Goal: Book appointment/travel/reservation

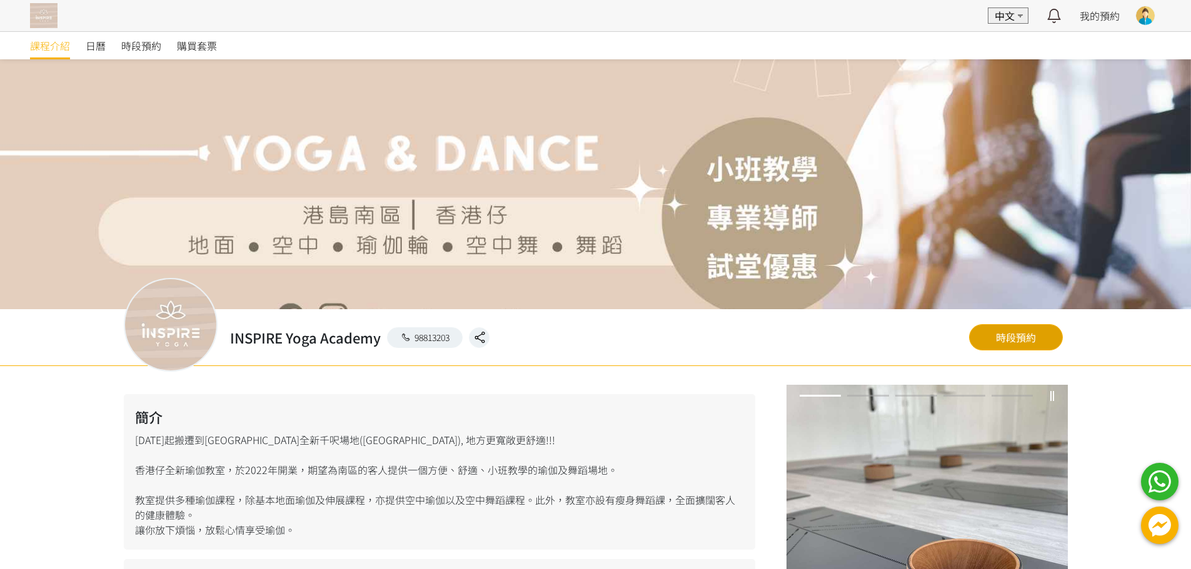
click at [1018, 338] on link "時段預約" at bounding box center [1016, 337] width 94 height 26
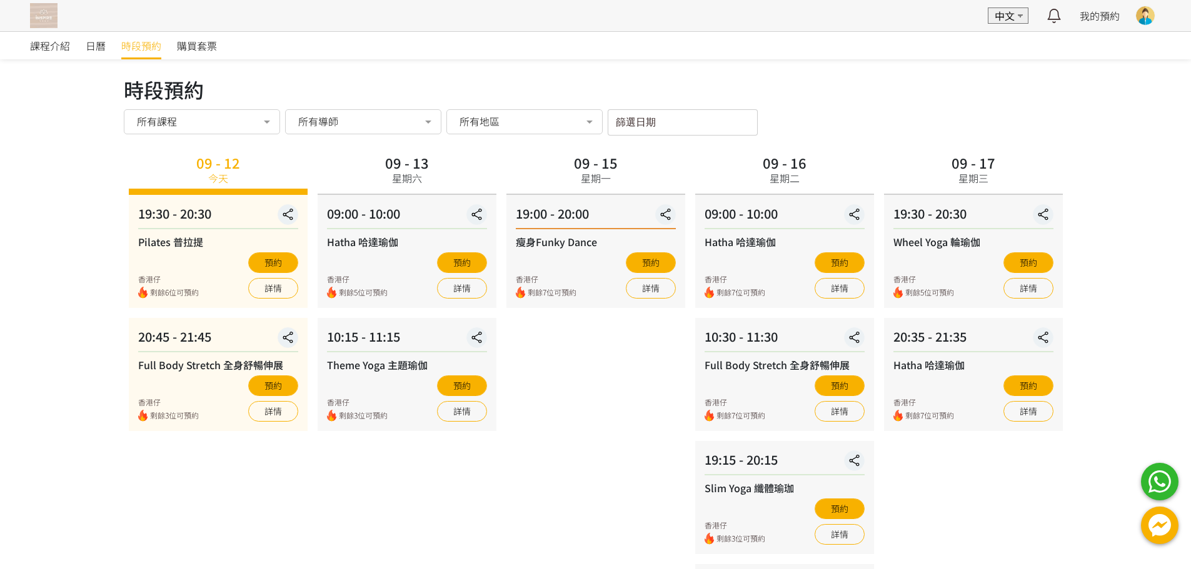
scroll to position [7, 0]
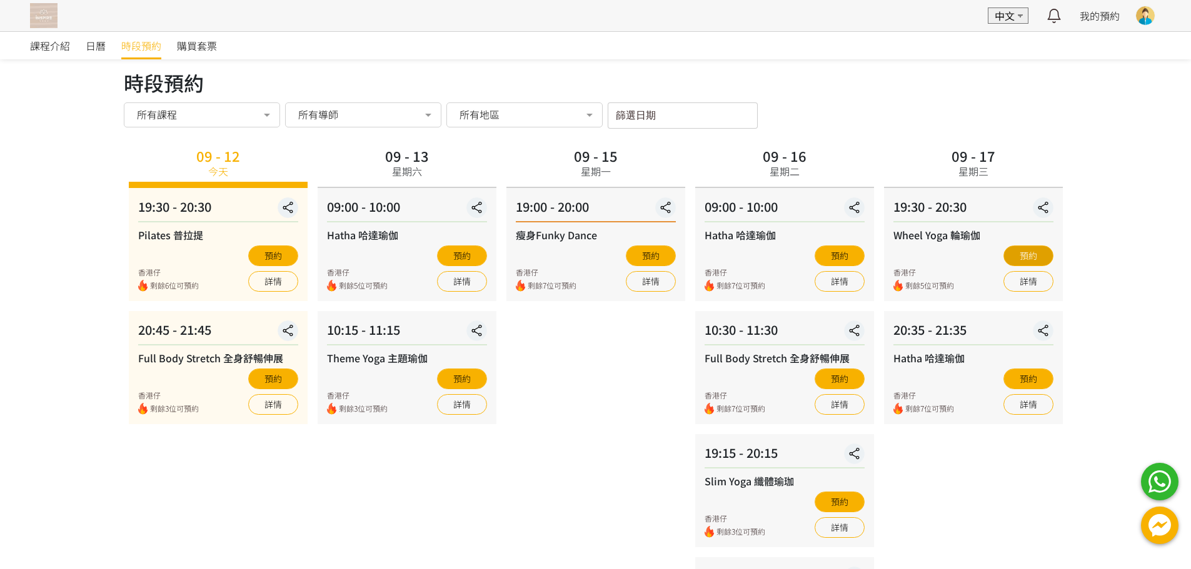
click at [1038, 252] on button "預約" at bounding box center [1028, 256] width 50 height 21
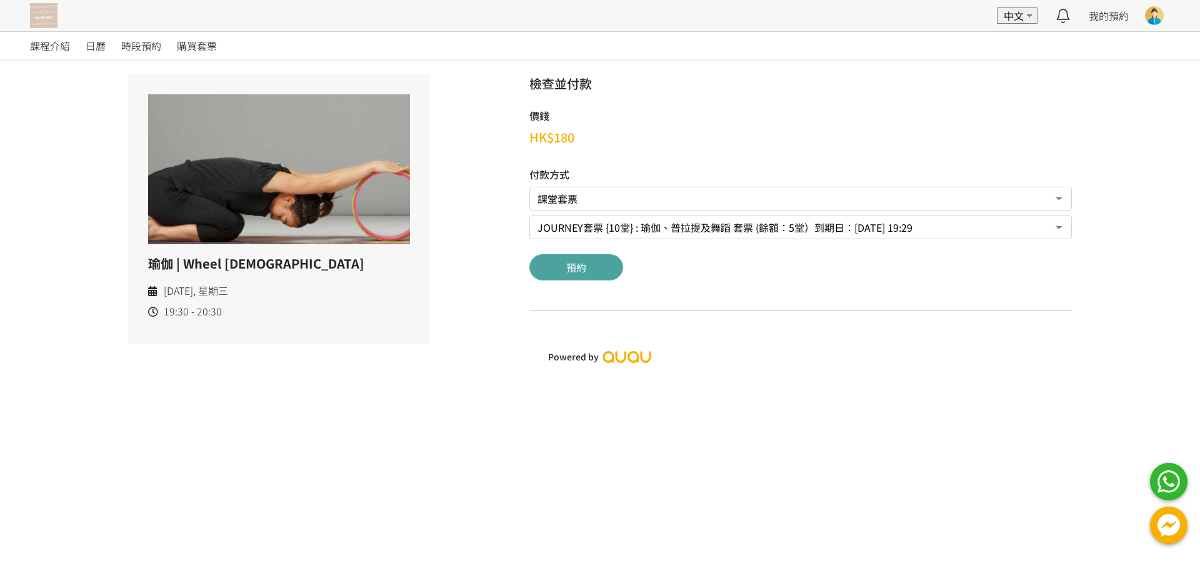
click at [540, 269] on button "預約" at bounding box center [576, 267] width 94 height 26
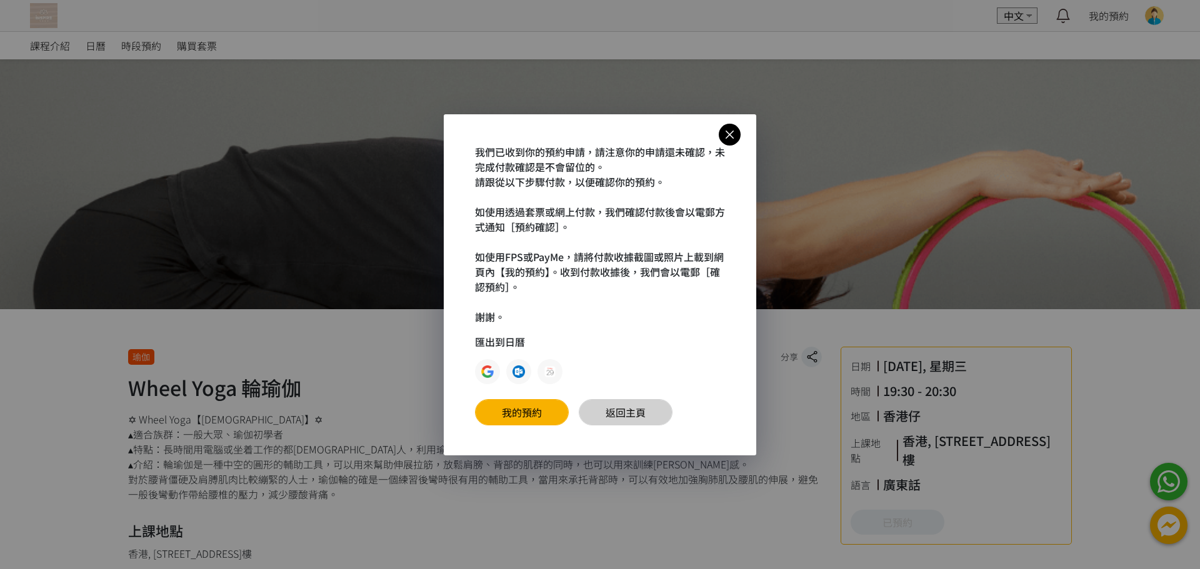
click at [643, 416] on link "返回主頁" at bounding box center [626, 412] width 94 height 26
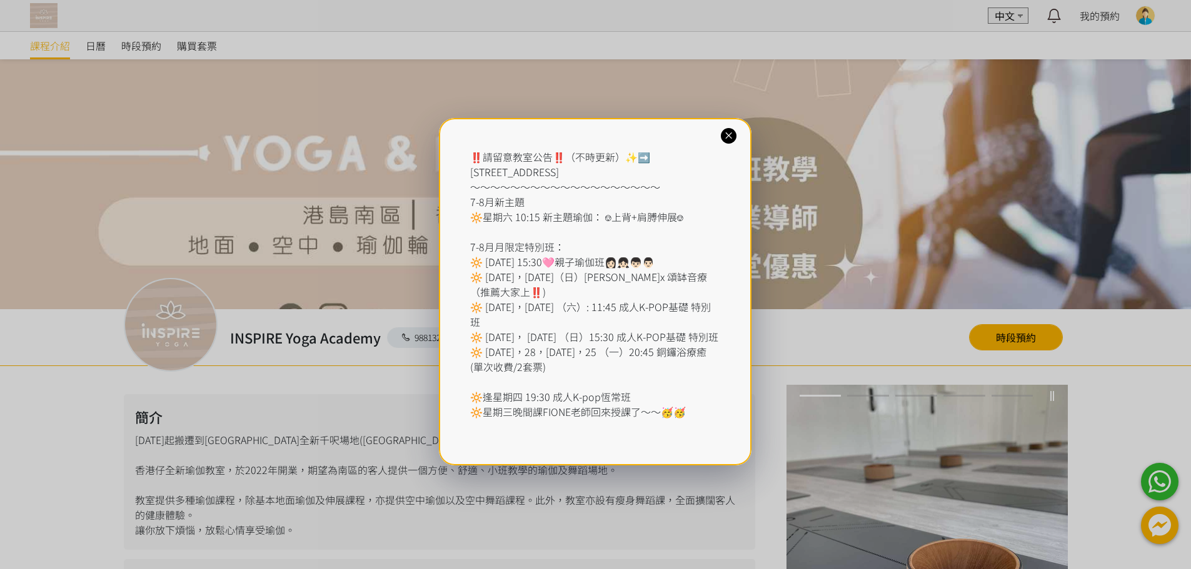
click at [732, 128] on div "‼️請留意教室公告‼️（不時更新）✨➡️ 香港仔東勝道10號朗盈商業大廈9樓 ～～～～～～～～～～～～～～～～～～～ 7-8月新主題 🔆星期六 10:15 新…" at bounding box center [595, 292] width 313 height 348
click at [731, 132] on icon at bounding box center [729, 136] width 12 height 12
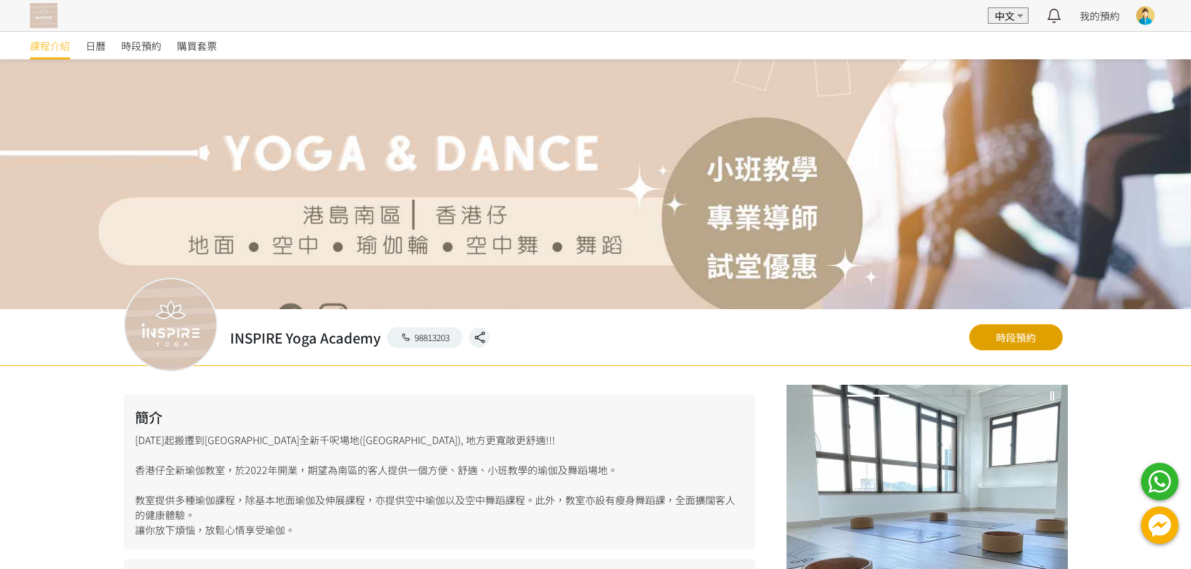
click at [1027, 329] on link "時段預約" at bounding box center [1016, 337] width 94 height 26
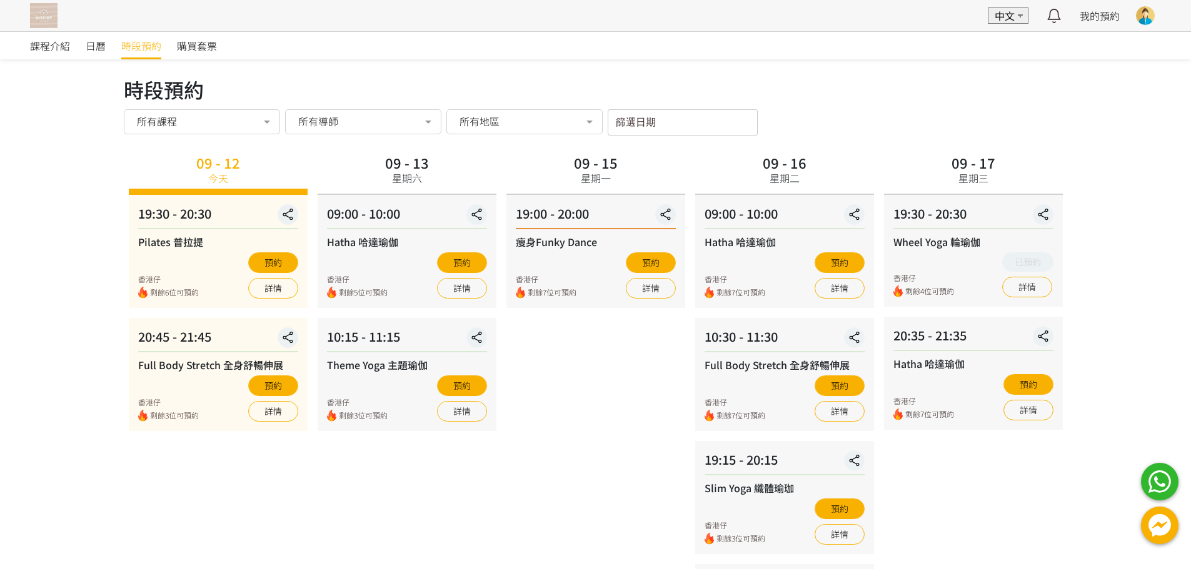
click at [1146, 16] on div at bounding box center [1145, 15] width 19 height 19
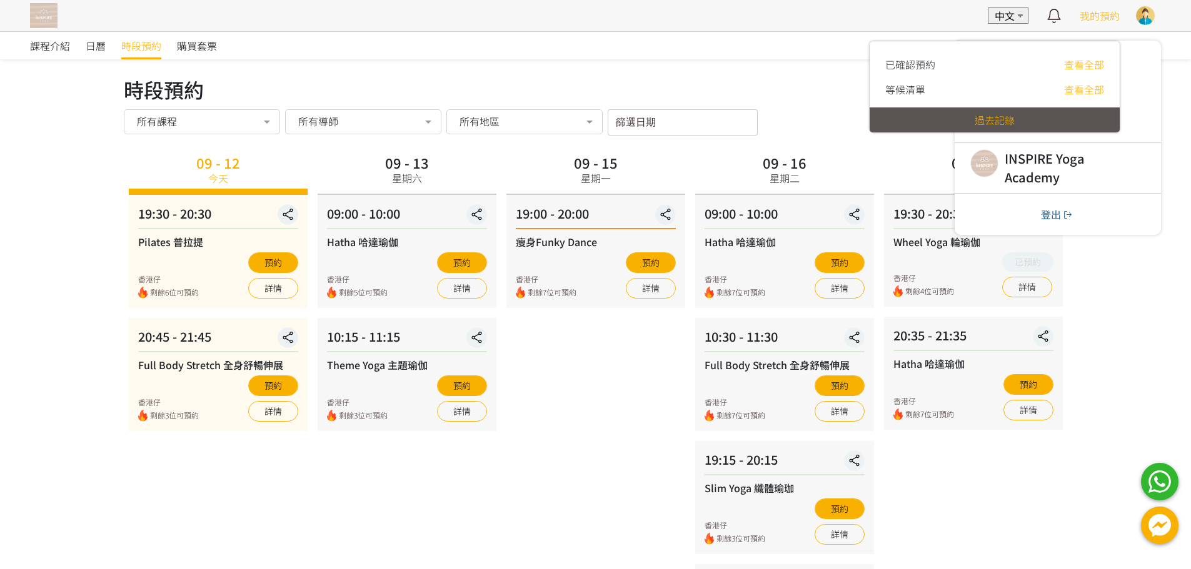
click at [1108, 16] on span "我的預約" at bounding box center [1099, 15] width 40 height 15
